Goal: Information Seeking & Learning: Understand process/instructions

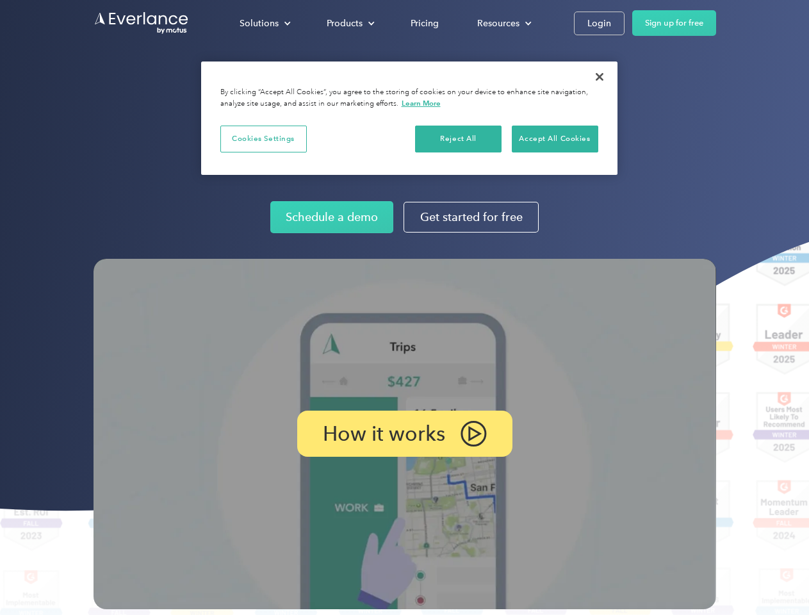
click at [404, 308] on img at bounding box center [405, 434] width 623 height 351
click at [265, 23] on div "Solutions" at bounding box center [259, 23] width 39 height 16
click at [349, 23] on div "Products" at bounding box center [345, 23] width 36 height 16
click at [503, 23] on div "Resources" at bounding box center [498, 23] width 42 height 16
click at [404, 434] on p "How it works" at bounding box center [384, 433] width 122 height 15
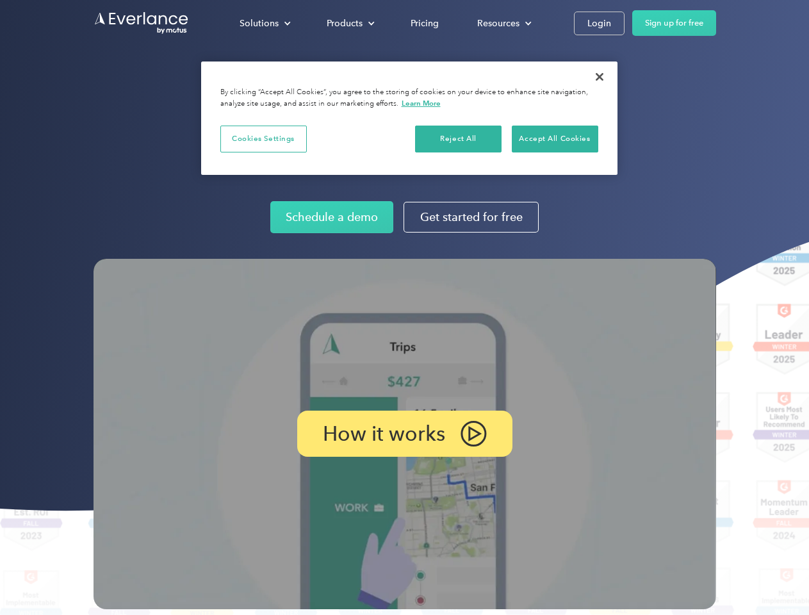
click at [263, 138] on button "Cookies Settings" at bounding box center [263, 139] width 87 height 27
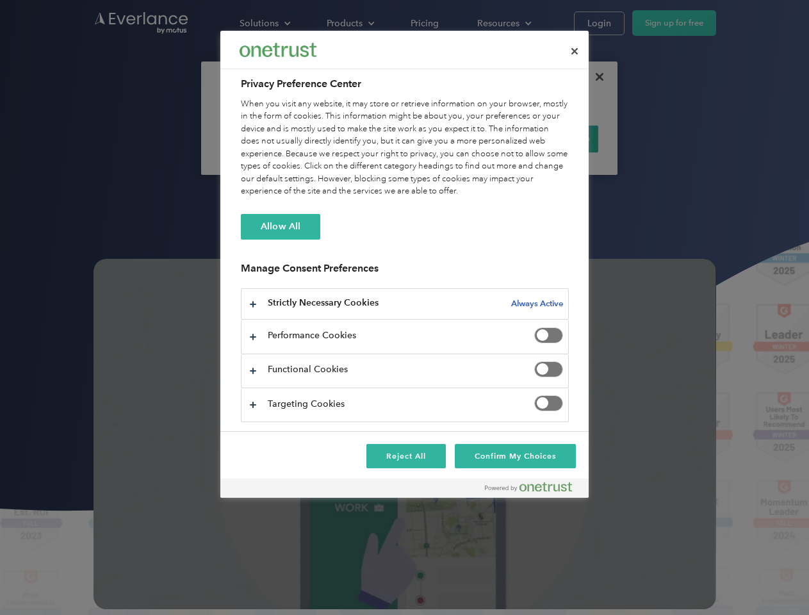
click at [459, 138] on div "When you visit any website, it may store or retrieve information on your browse…" at bounding box center [405, 148] width 328 height 100
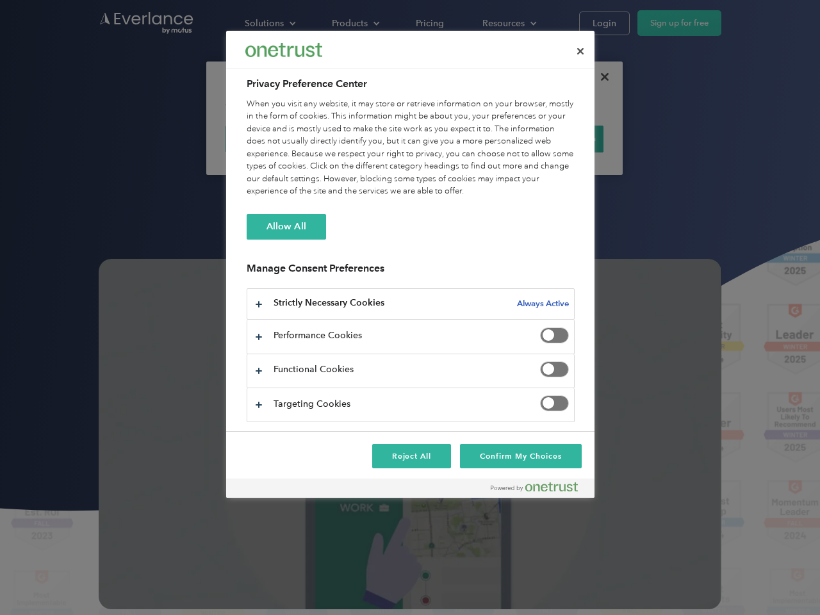
click at [555, 138] on div "When you visit any website, it may store or retrieve information on your browse…" at bounding box center [411, 148] width 328 height 100
click at [600, 77] on div at bounding box center [410, 307] width 820 height 615
